Goal: Information Seeking & Learning: Learn about a topic

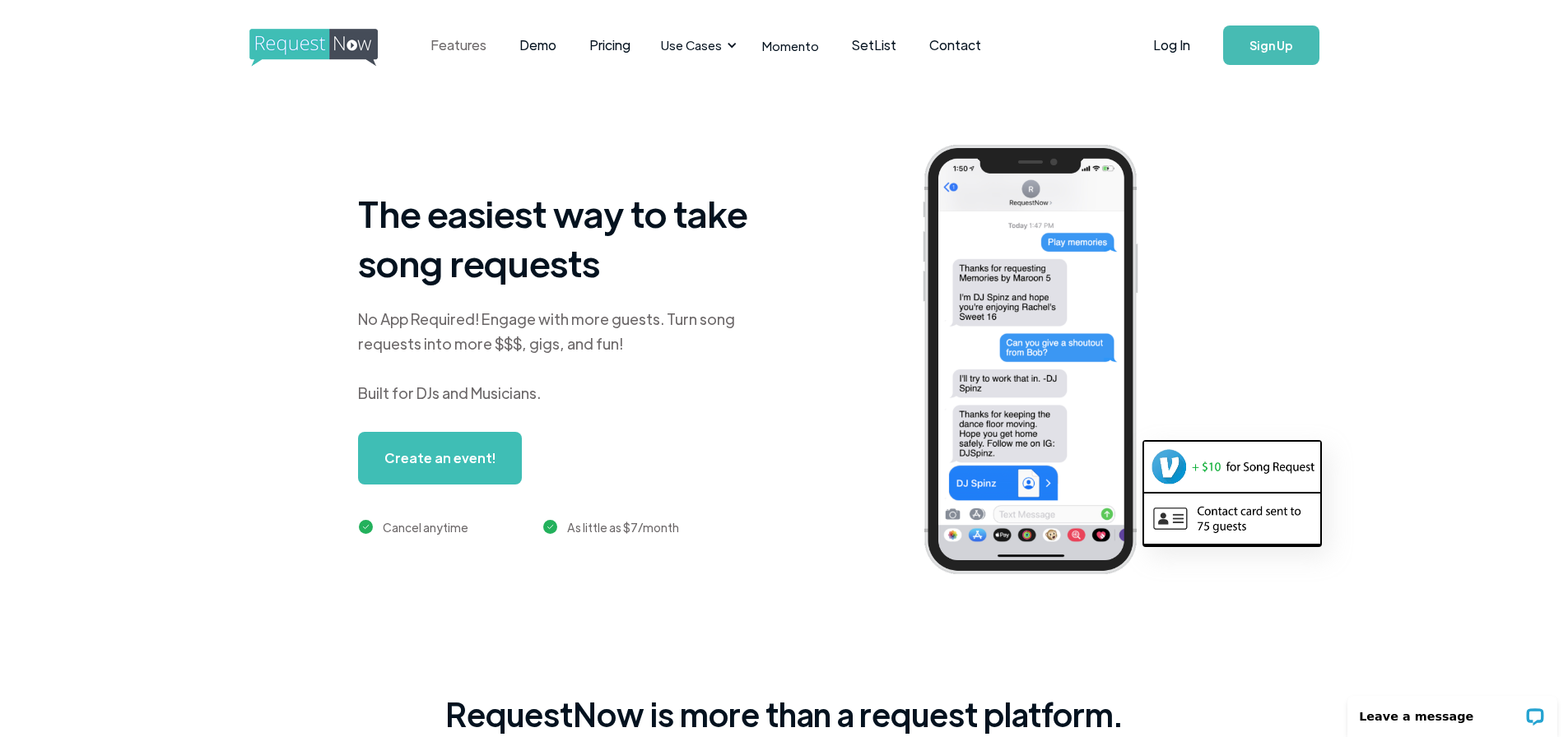
click at [447, 44] on link "Features" at bounding box center [459, 45] width 89 height 51
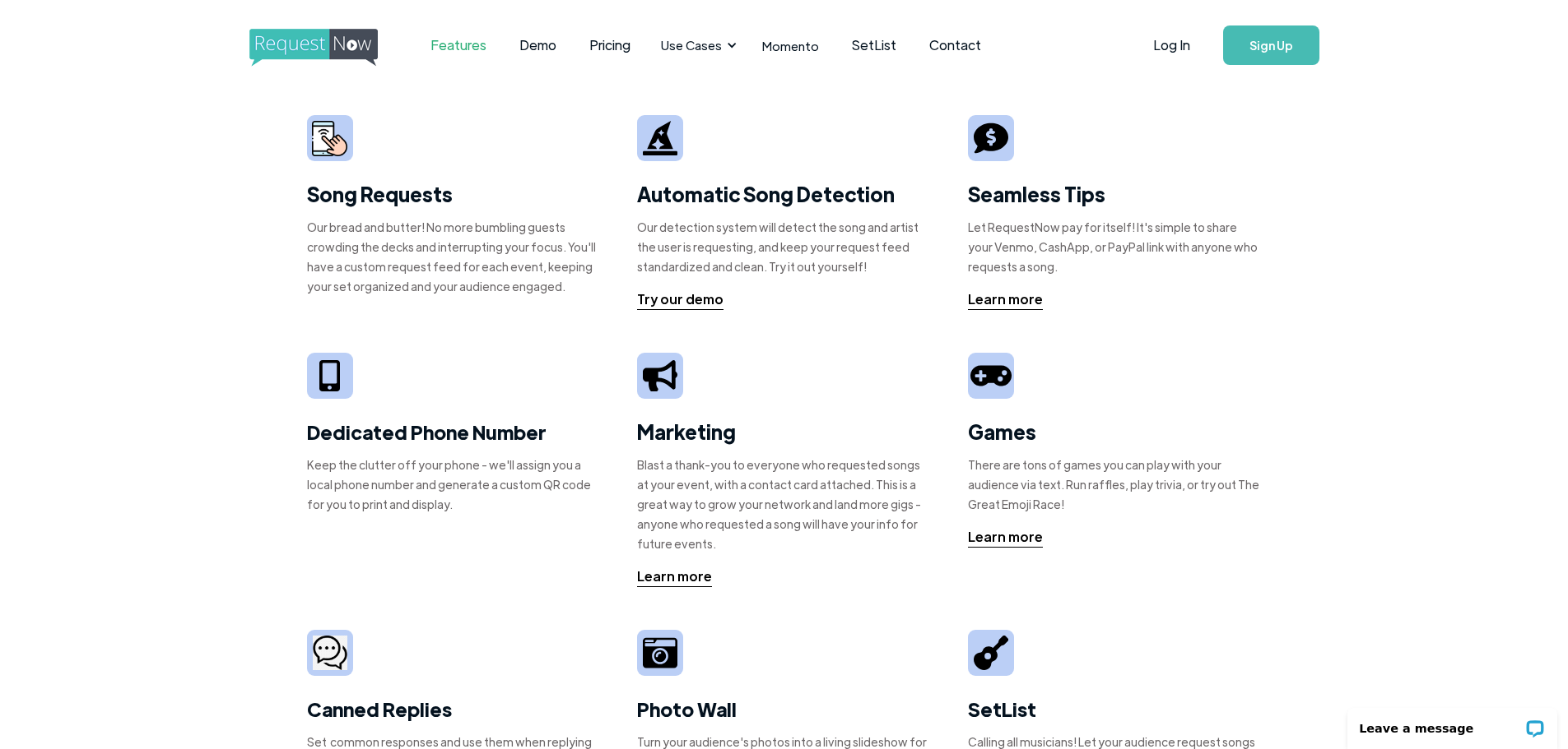
click at [322, 150] on img at bounding box center [329, 138] width 35 height 35
drag, startPoint x: 341, startPoint y: 154, endPoint x: 364, endPoint y: 127, distance: 35.5
click at [341, 151] on img at bounding box center [329, 138] width 35 height 35
click at [871, 44] on link "SetList" at bounding box center [874, 45] width 77 height 51
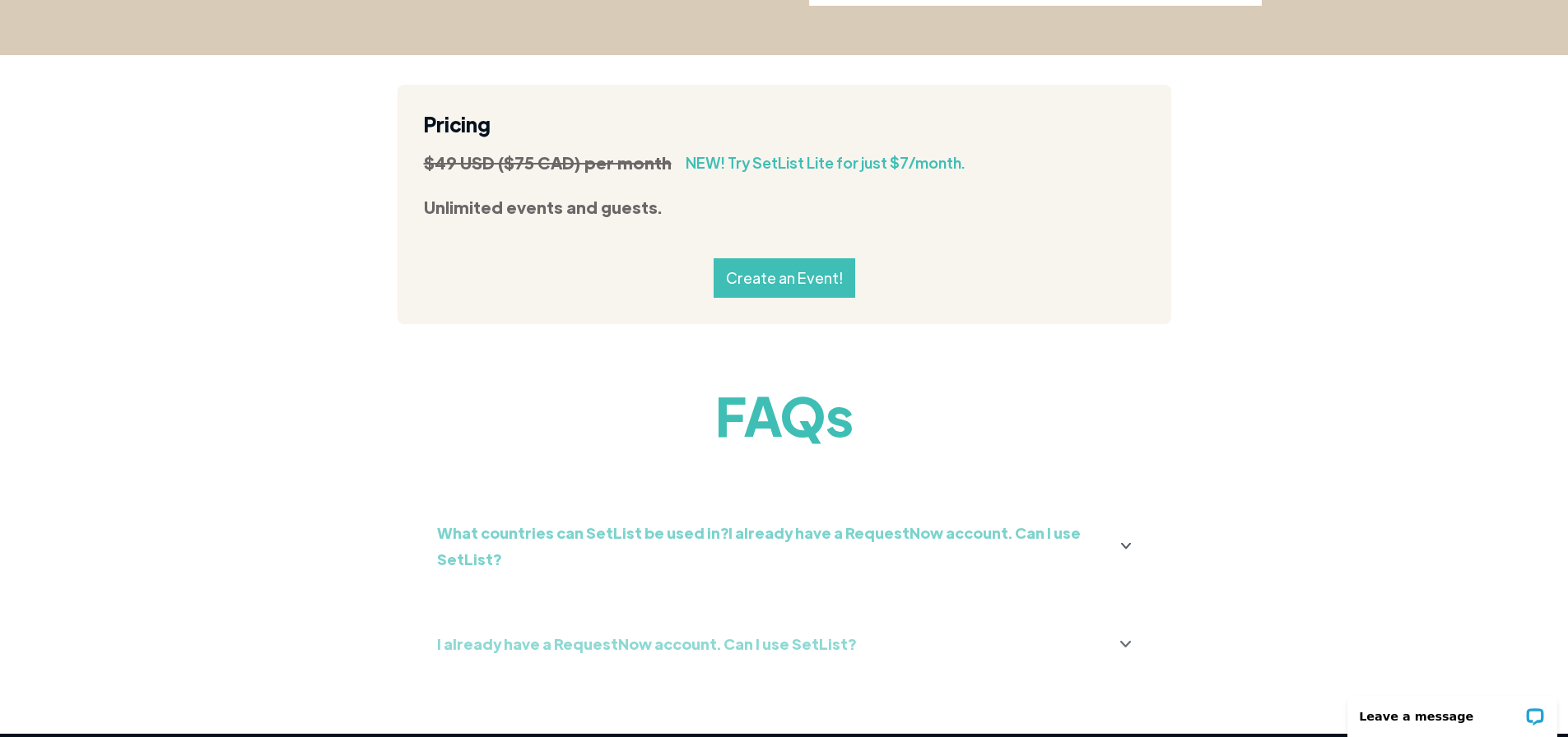
scroll to position [1810, 0]
